Goal: Task Accomplishment & Management: Manage account settings

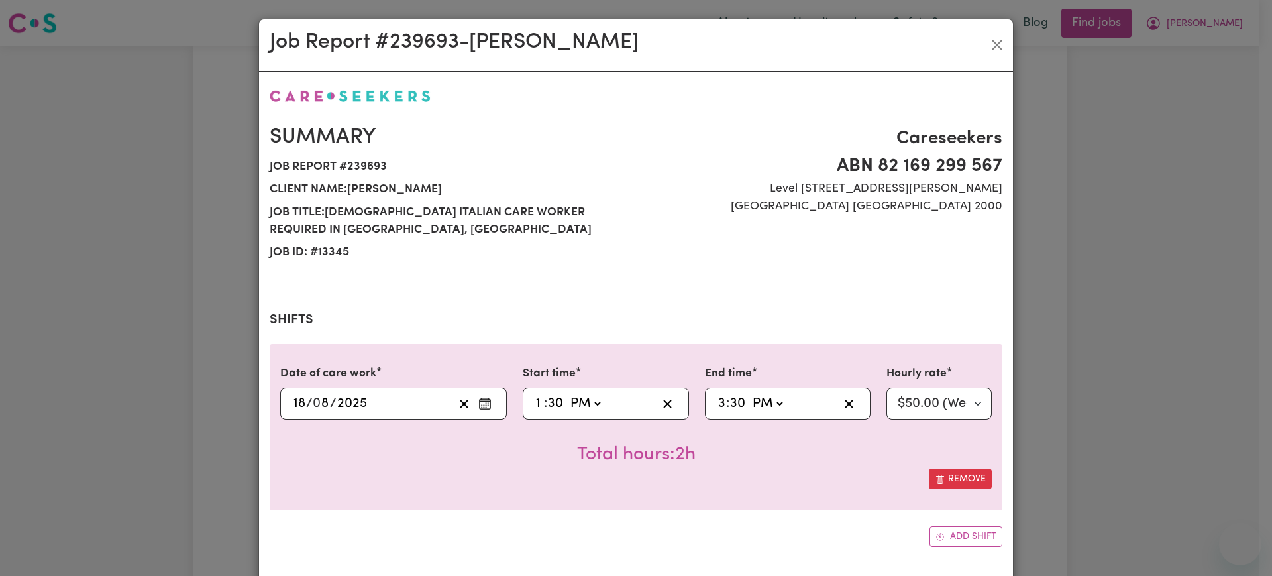
select select "pm"
select select "50-Weekday"
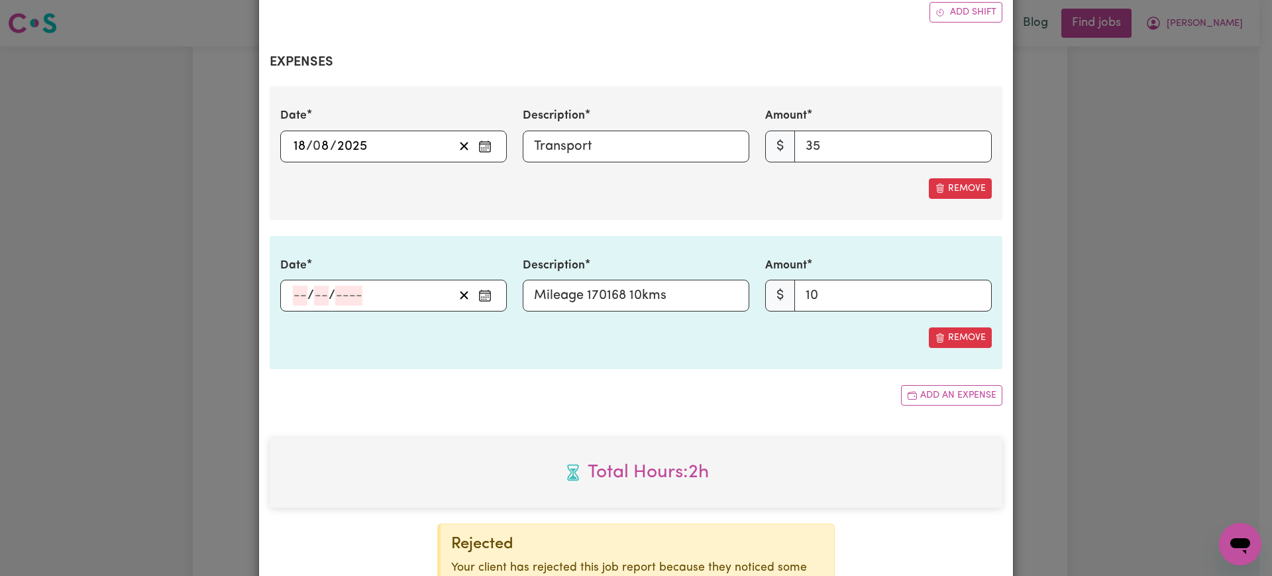
click at [325, 349] on div "Date / / Description Mileage 170168 10kms Amount $ 10 Remove" at bounding box center [636, 302] width 733 height 133
click at [474, 293] on button "Enter the date of expense" at bounding box center [484, 296] width 21 height 20
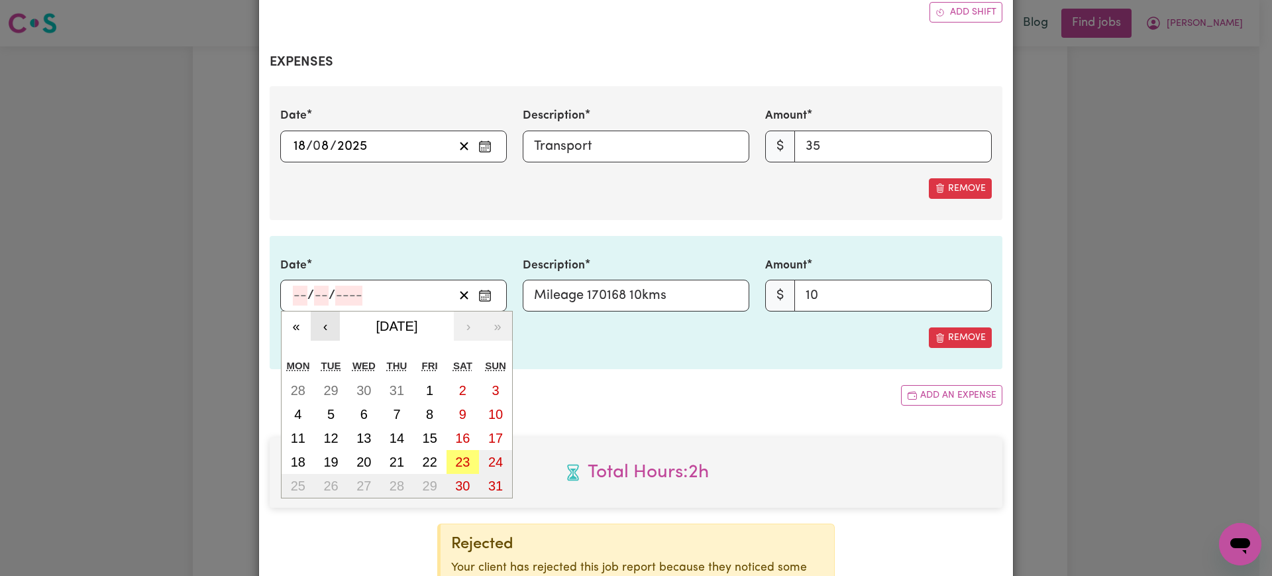
click at [328, 325] on button "‹" at bounding box center [325, 325] width 29 height 29
click at [291, 480] on abbr "28" at bounding box center [298, 485] width 15 height 15
type input "[DATE]"
type input "28"
type input "7"
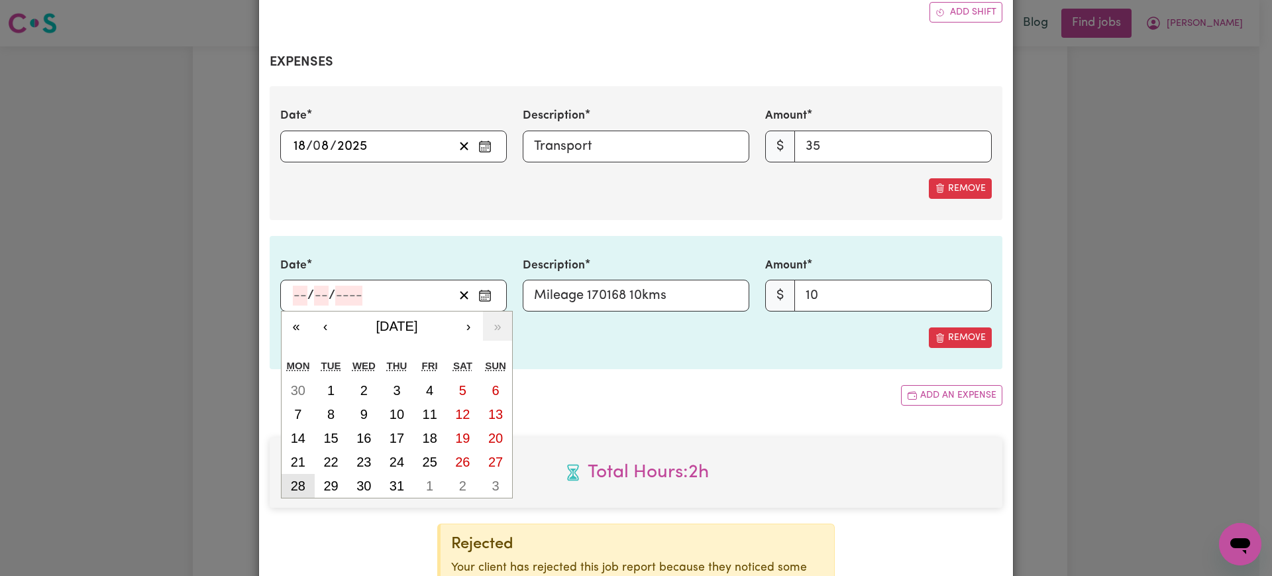
type input "2025"
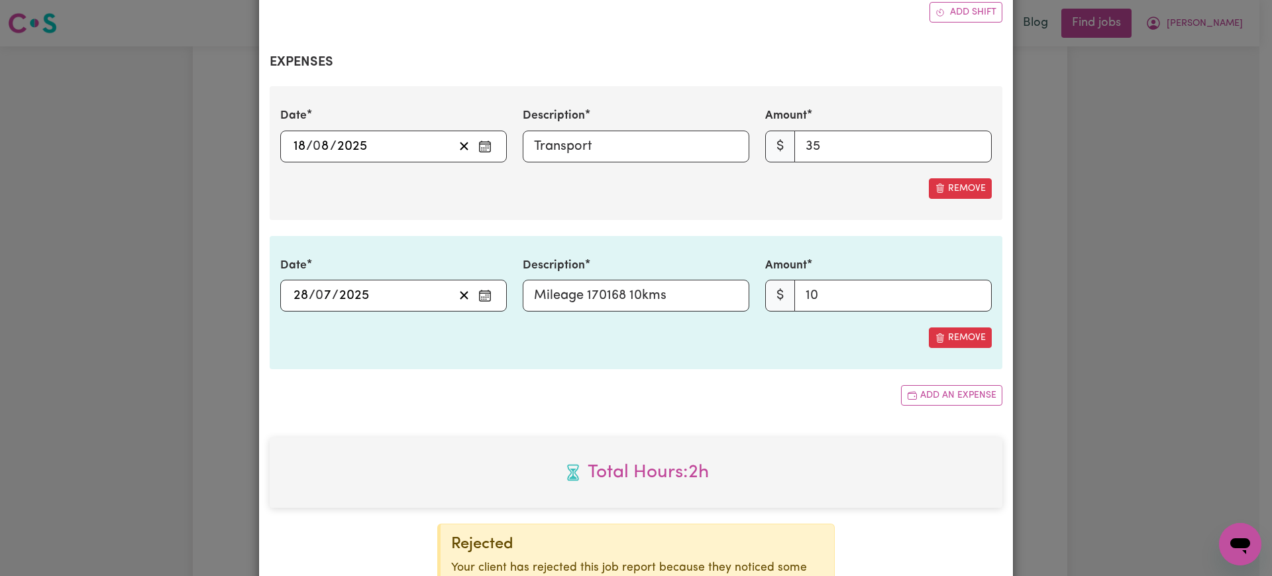
click at [329, 445] on div "Total Hours: 2h" at bounding box center [636, 472] width 733 height 70
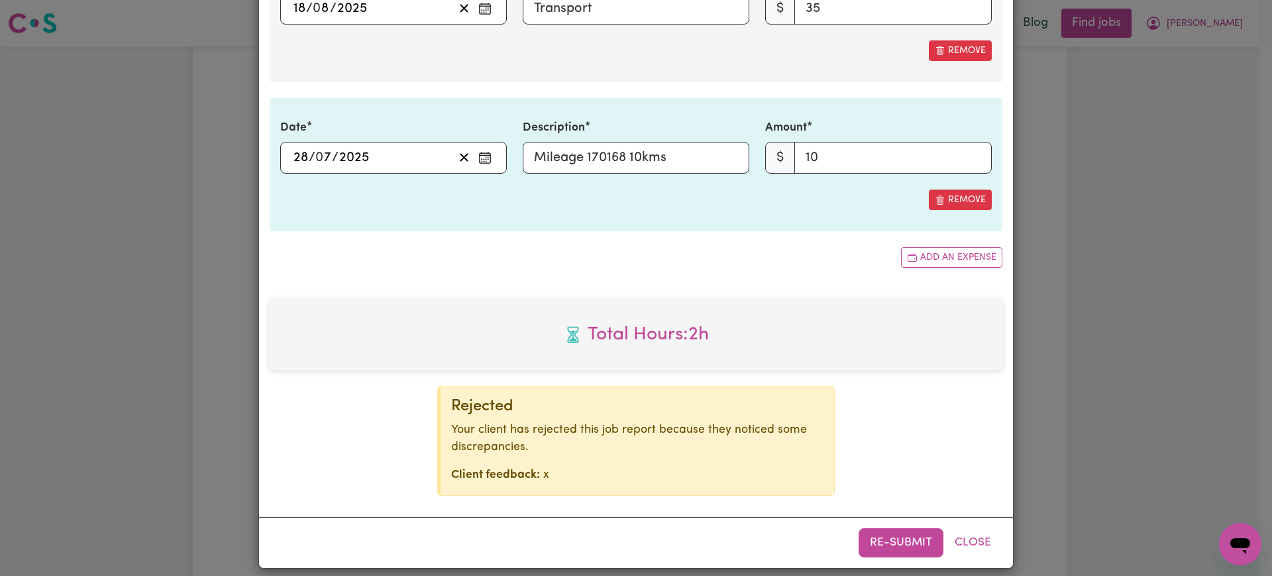
scroll to position [673, 0]
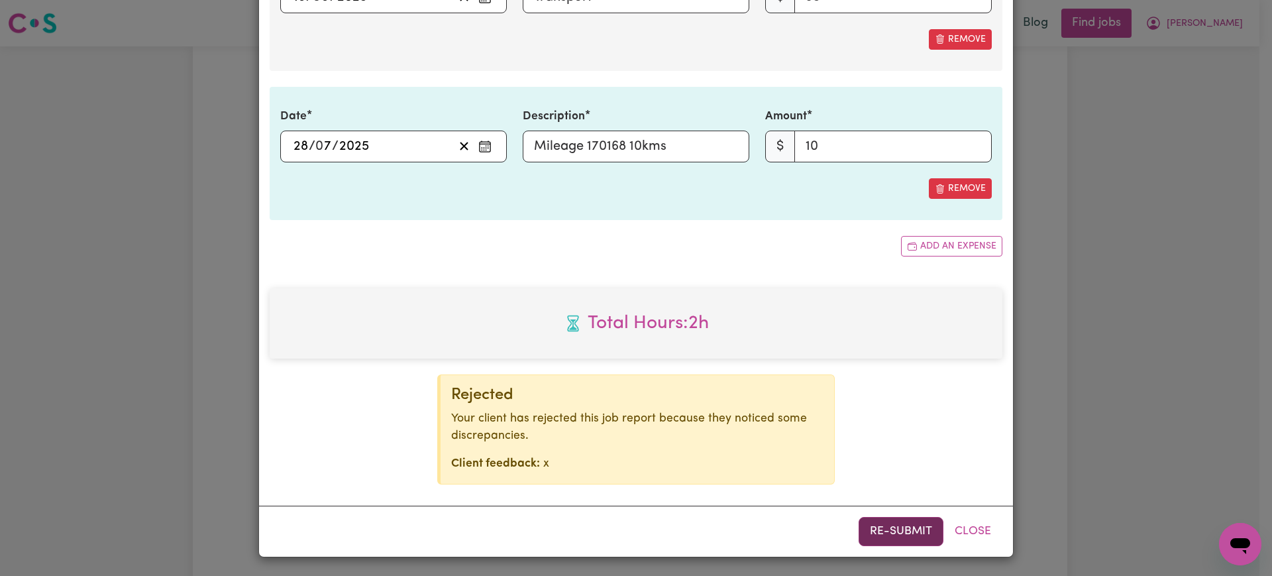
click at [897, 532] on button "Re-submit" at bounding box center [901, 531] width 85 height 29
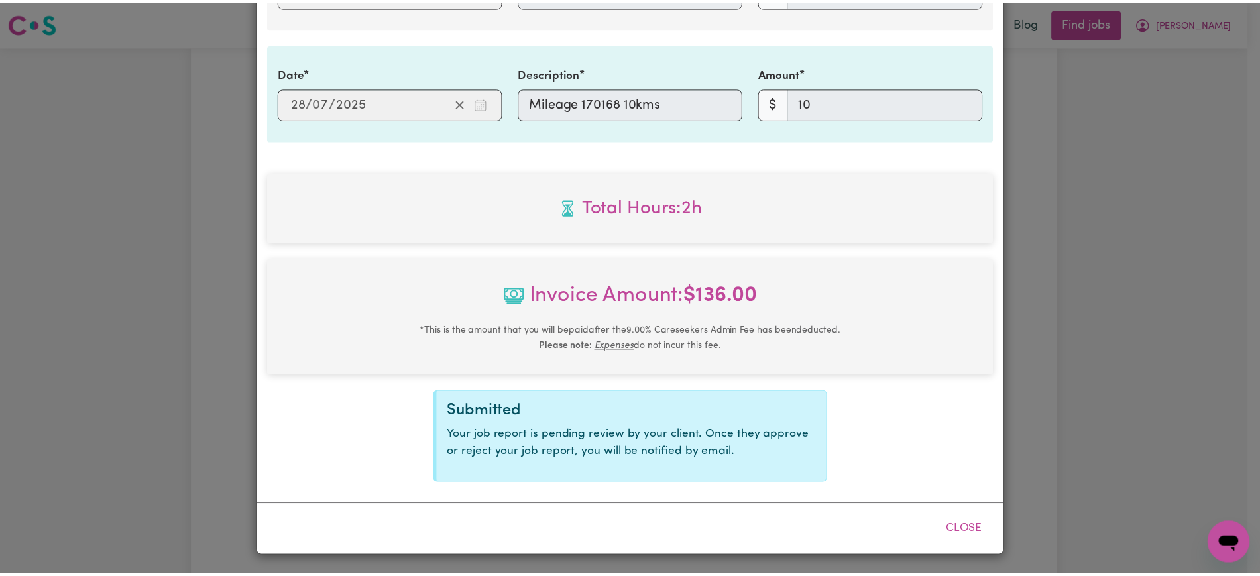
scroll to position [616, 0]
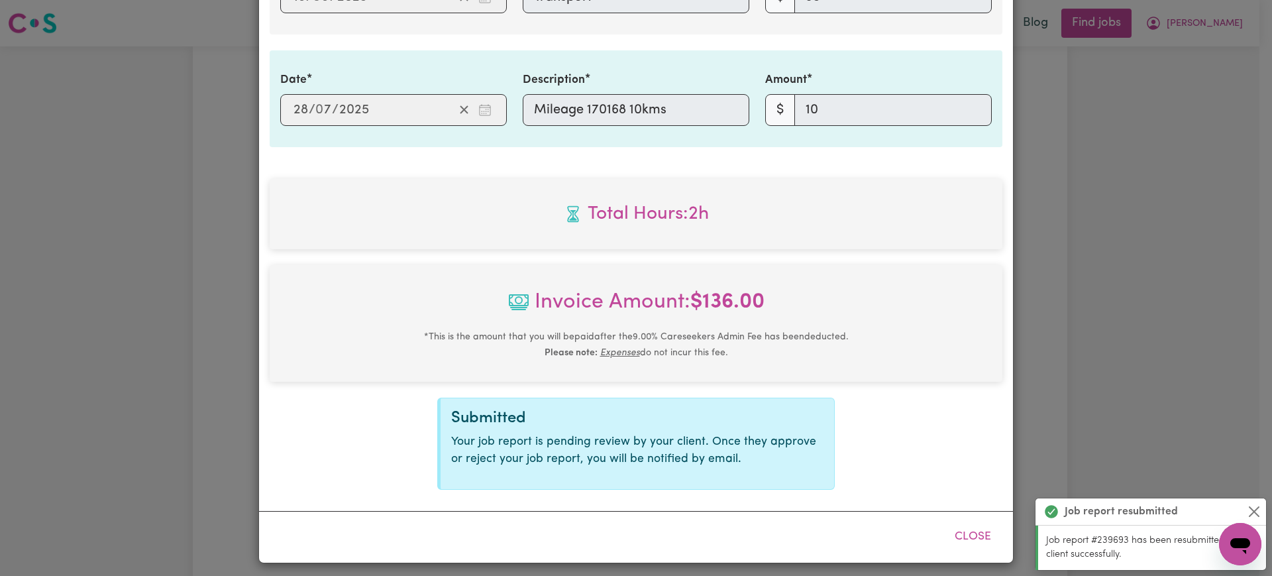
click at [1112, 270] on div "Job Report # 239693 - [GEOGRAPHIC_DATA][PERSON_NAME] Summary Job report # 23969…" at bounding box center [636, 288] width 1272 height 576
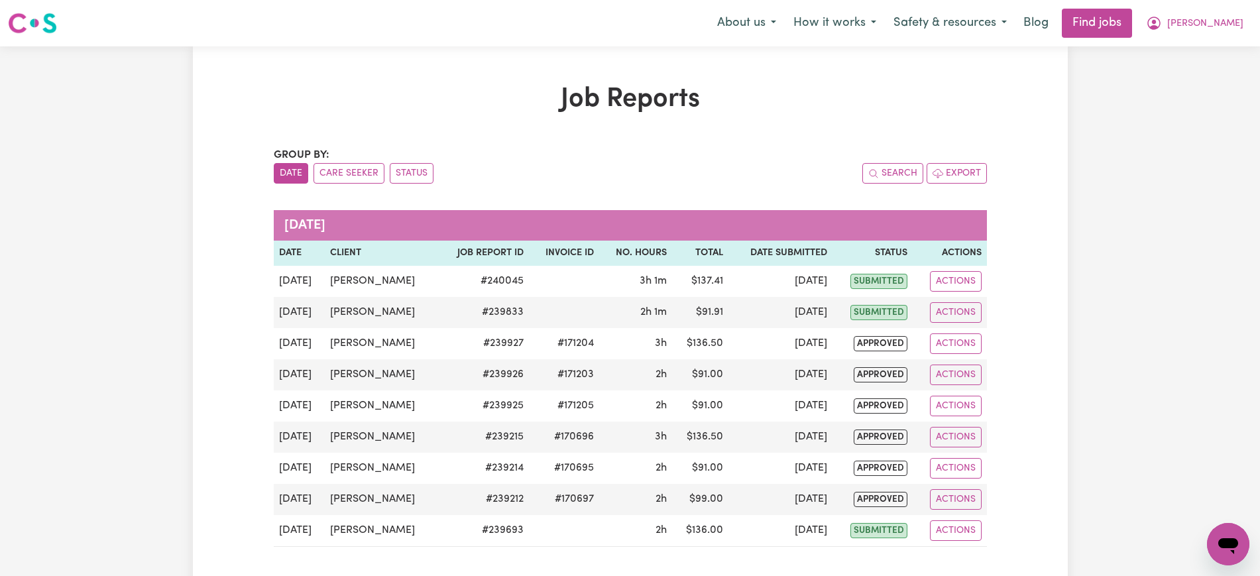
drag, startPoint x: 804, startPoint y: 111, endPoint x: 853, endPoint y: 109, distance: 49.7
click at [808, 112] on h1 "Job Reports" at bounding box center [630, 99] width 713 height 32
click at [1220, 30] on span "[PERSON_NAME]" at bounding box center [1205, 24] width 76 height 15
click at [1193, 102] on link "Logout" at bounding box center [1198, 101] width 105 height 25
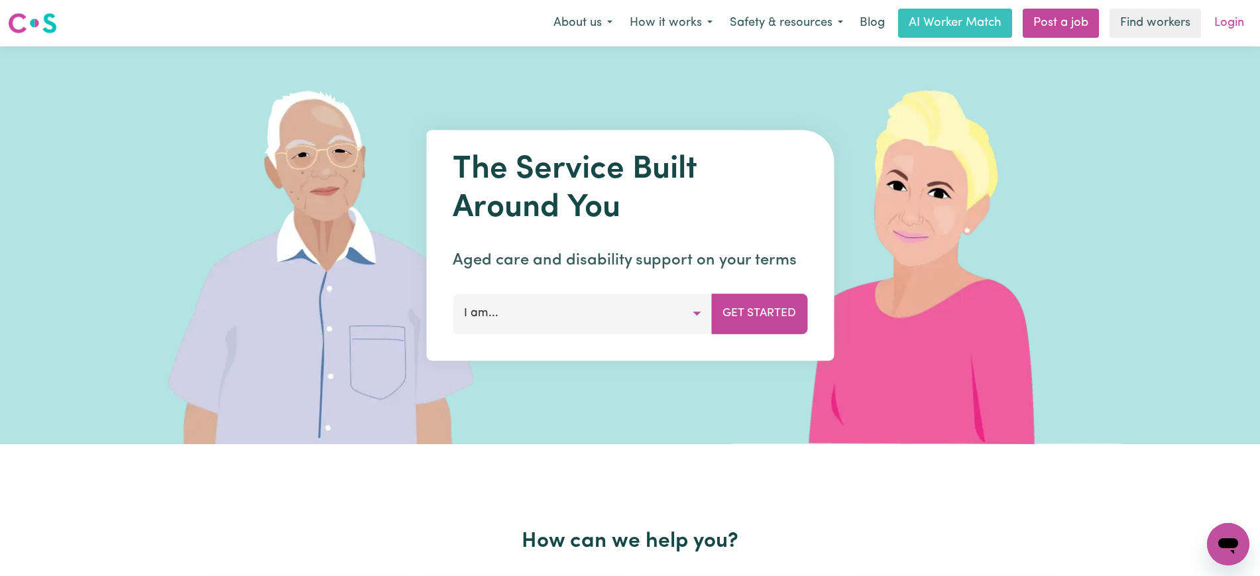
click at [1248, 27] on link "Login" at bounding box center [1229, 23] width 46 height 29
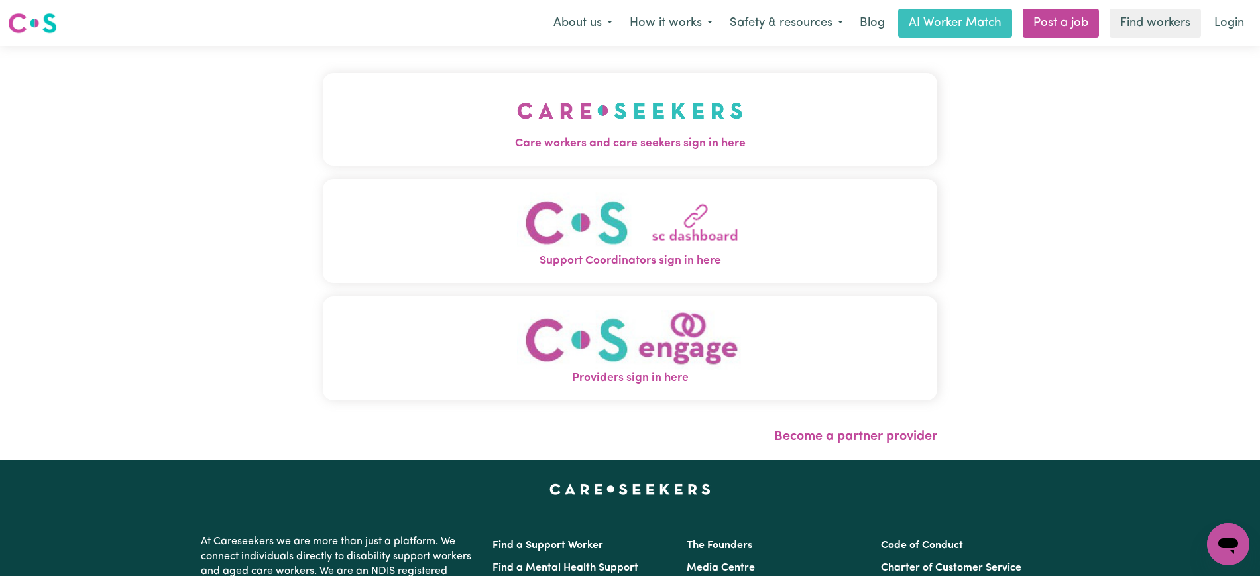
click at [570, 123] on img "Care workers and care seekers sign in here" at bounding box center [630, 110] width 226 height 49
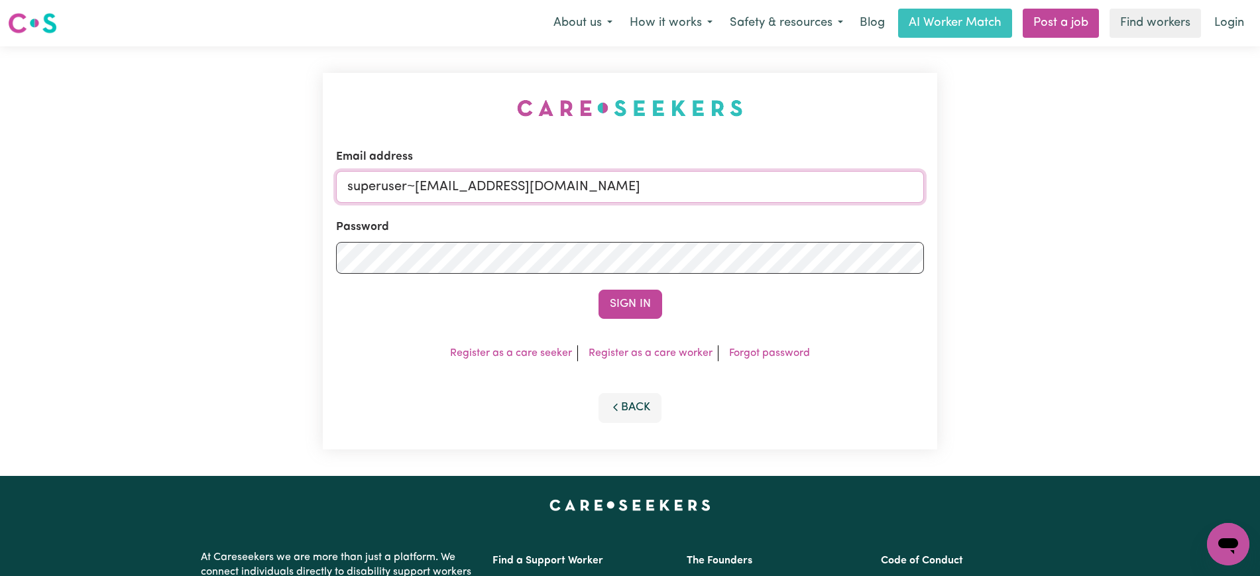
drag, startPoint x: 622, startPoint y: 195, endPoint x: 12, endPoint y: 192, distance: 610.2
click at [12, 192] on div "Email address superuser~[EMAIL_ADDRESS][DOMAIN_NAME] Password Sign In Register …" at bounding box center [630, 260] width 1260 height 429
type input "[PERSON_NAME][EMAIL_ADDRESS][DOMAIN_NAME]"
click at [598, 290] on button "Sign In" at bounding box center [630, 304] width 64 height 29
